Goal: Transaction & Acquisition: Download file/media

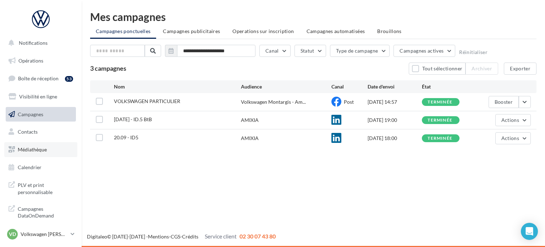
click at [40, 146] on span "Médiathèque" at bounding box center [32, 149] width 29 height 6
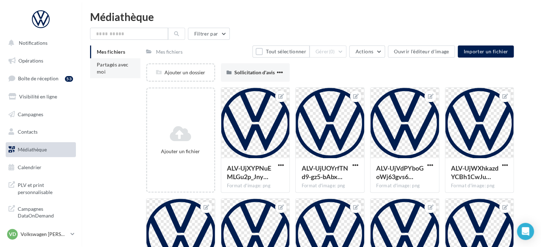
click at [106, 65] on span "Partagés avec moi" at bounding box center [113, 67] width 32 height 13
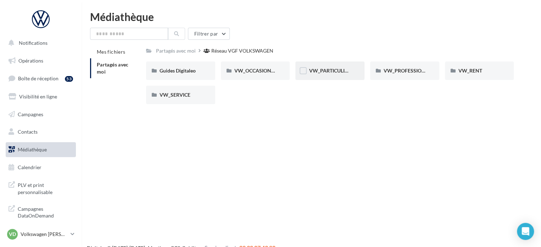
click at [331, 74] on div "VW_PARTICULIERS" at bounding box center [330, 70] width 42 height 7
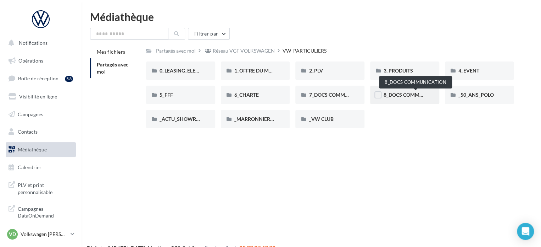
click at [395, 93] on span "8_DOCS COMMUNICATION" at bounding box center [415, 95] width 63 height 6
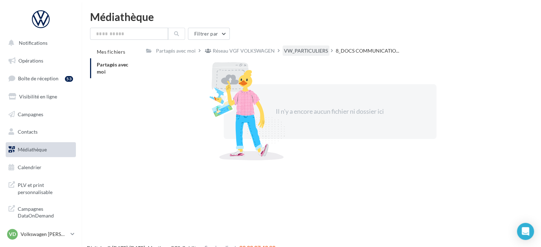
click at [304, 49] on div "VW_PARTICULIERS" at bounding box center [306, 50] width 44 height 7
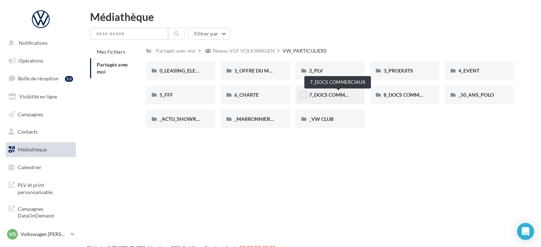
click at [324, 95] on span "7_DOCS COMMERCIAUX" at bounding box center [337, 95] width 57 height 6
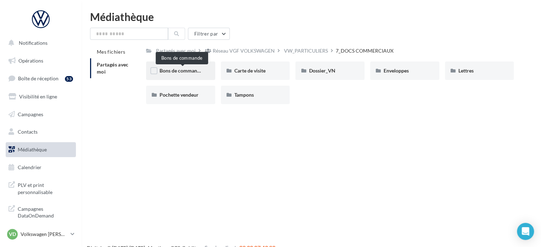
click at [175, 71] on span "Bons de commande" at bounding box center [181, 70] width 43 height 6
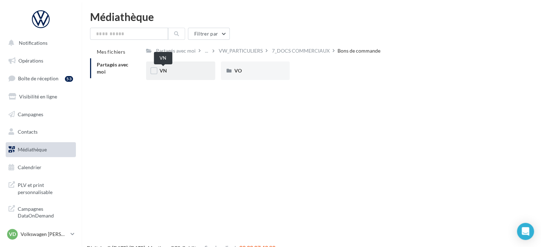
click at [165, 71] on span "VN" at bounding box center [163, 70] width 7 height 6
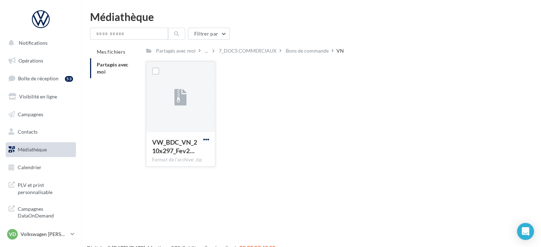
click at [206, 140] on span "button" at bounding box center [206, 139] width 6 height 6
click at [199, 148] on button "Télécharger" at bounding box center [175, 153] width 71 height 18
